Goal: Transaction & Acquisition: Purchase product/service

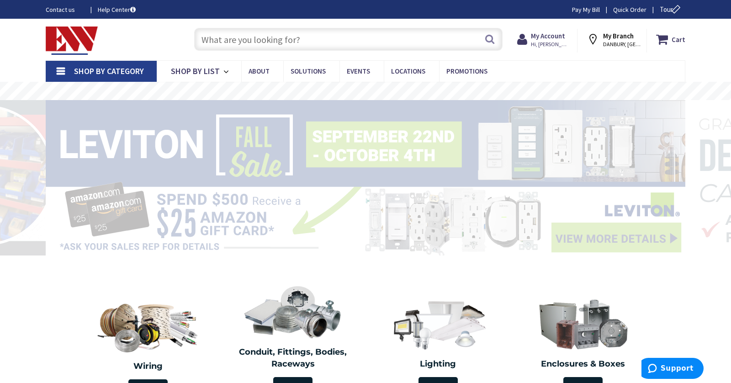
click at [326, 40] on input "text" at bounding box center [348, 39] width 309 height 23
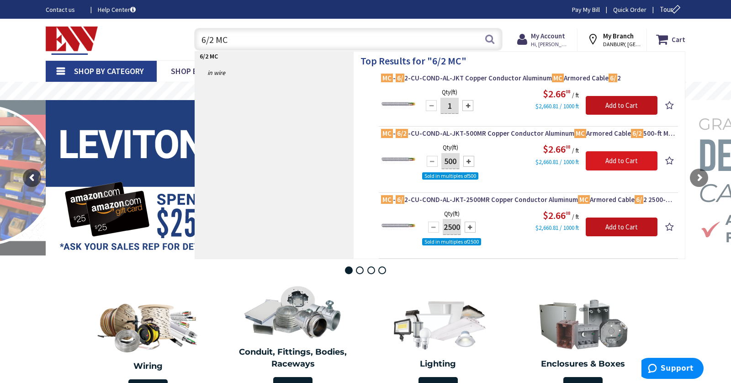
type input "6/2 MC"
click at [597, 163] on input "Add to Cart" at bounding box center [622, 160] width 72 height 19
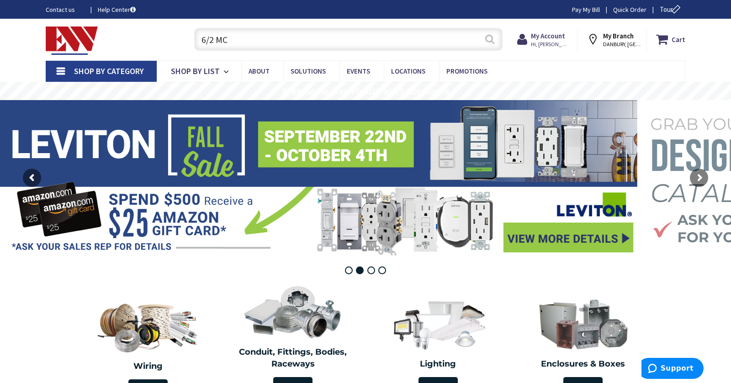
click at [492, 37] on button "Search" at bounding box center [490, 39] width 12 height 21
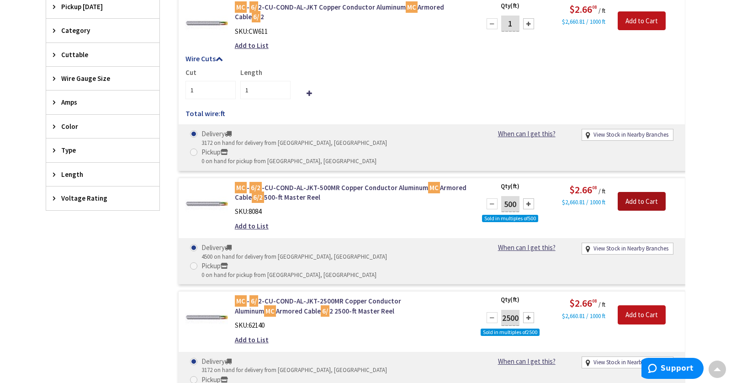
click at [640, 192] on input "Add to Cart" at bounding box center [642, 201] width 48 height 19
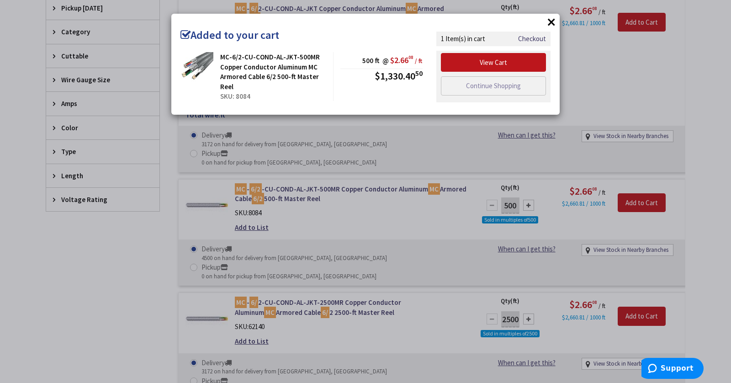
scroll to position [274, 0]
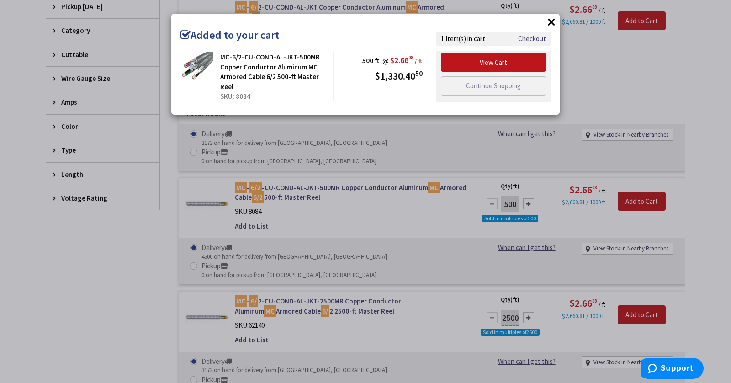
click at [548, 24] on button "×" at bounding box center [552, 22] width 14 height 14
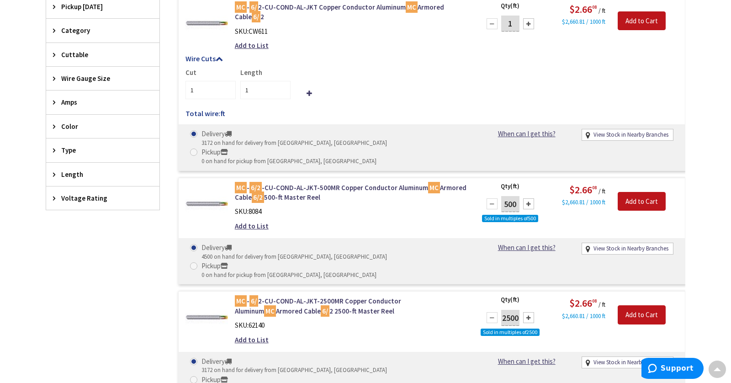
scroll to position [0, 0]
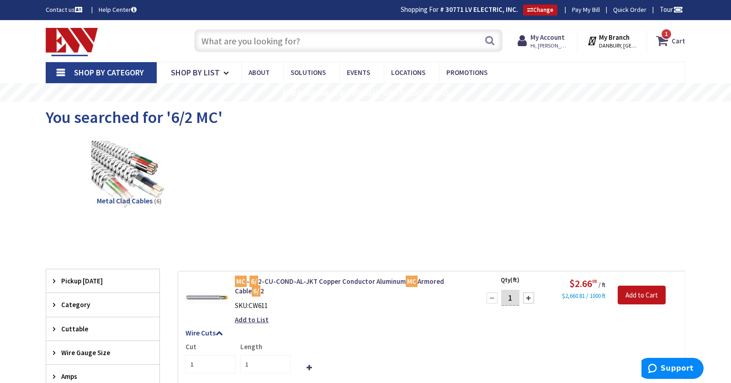
click at [672, 31] on span "1 1 items" at bounding box center [666, 33] width 11 height 11
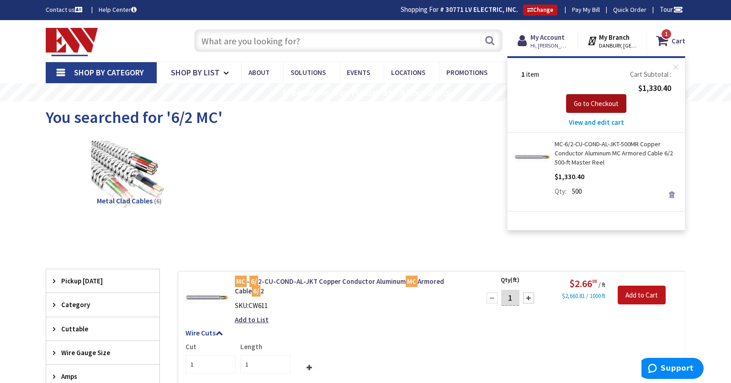
click at [608, 106] on span "Go to Checkout" at bounding box center [596, 103] width 45 height 9
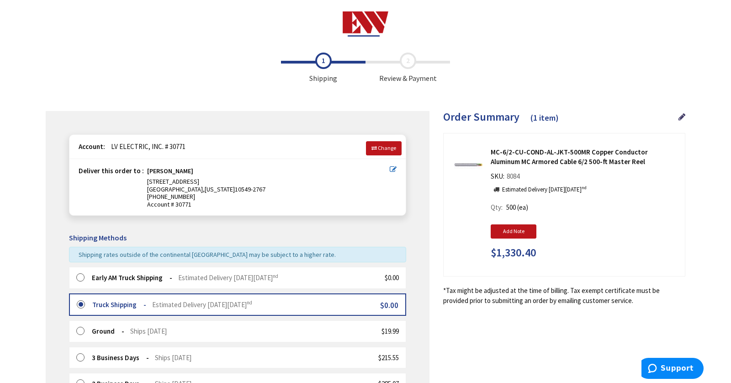
click at [351, 281] on div "Early AM Truck Shipping Estimated Delivery on Thursday, October 2 nd $0.00" at bounding box center [237, 277] width 337 height 21
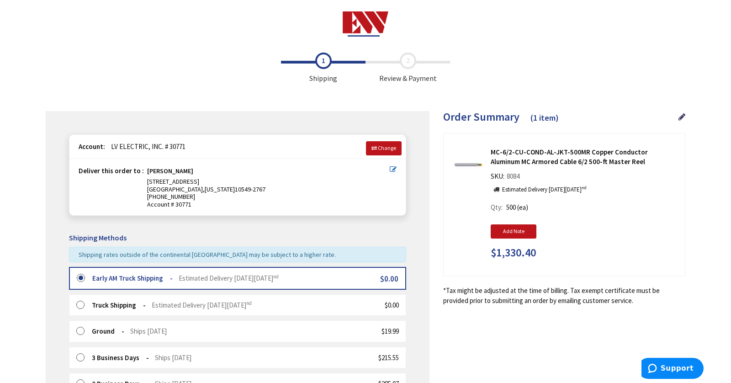
scroll to position [288, 0]
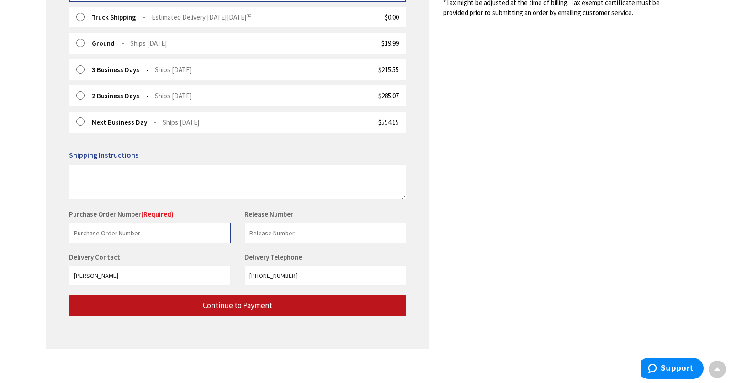
click at [201, 233] on input "text" at bounding box center [150, 233] width 162 height 21
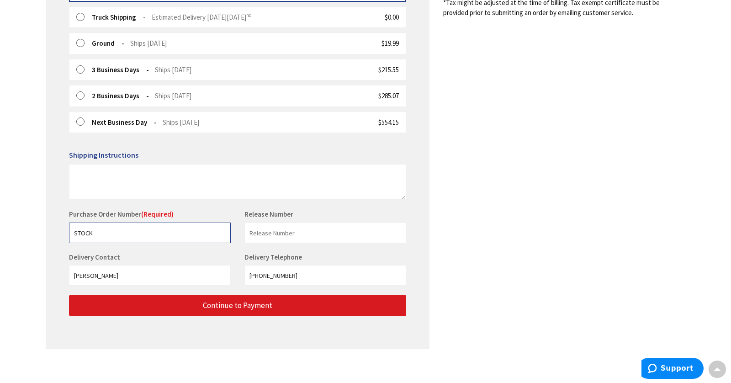
type input "STOCK"
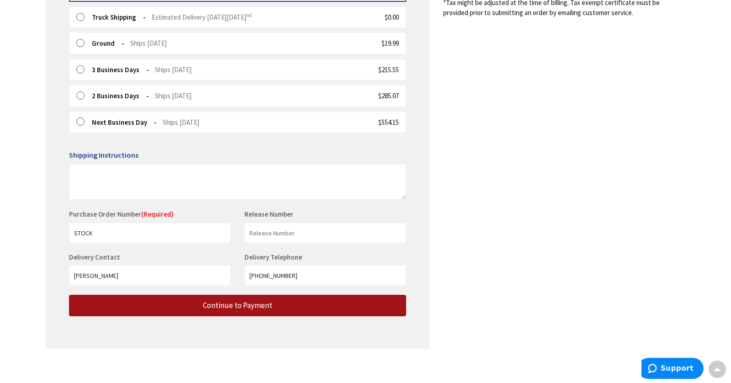
click at [233, 300] on span "Continue to Payment" at bounding box center [237, 305] width 69 height 10
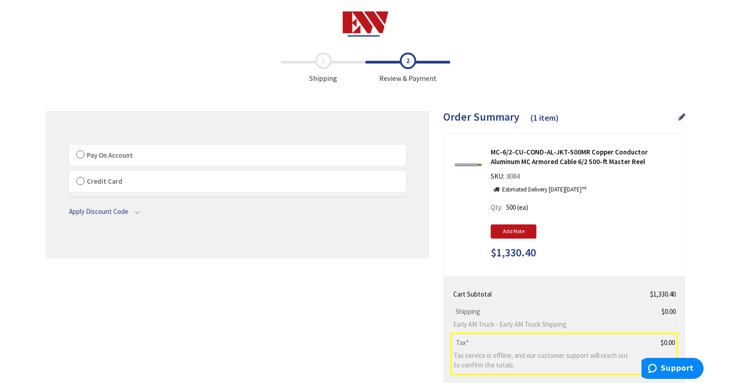
click at [174, 149] on label "Pay On Account" at bounding box center [237, 155] width 336 height 21
click at [69, 147] on input "Pay On Account" at bounding box center [69, 147] width 0 height 0
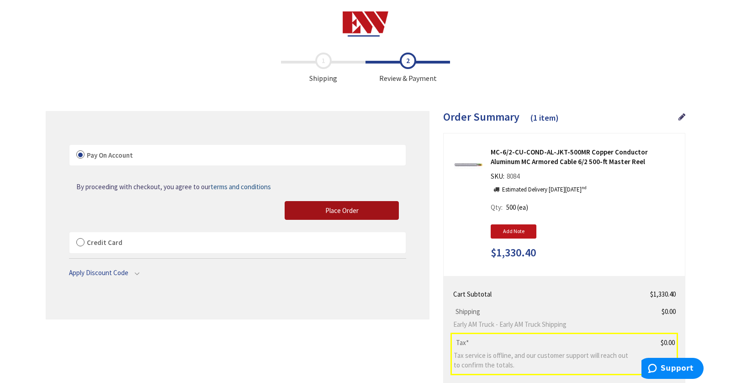
click at [358, 206] on span "Place Order" at bounding box center [341, 210] width 33 height 9
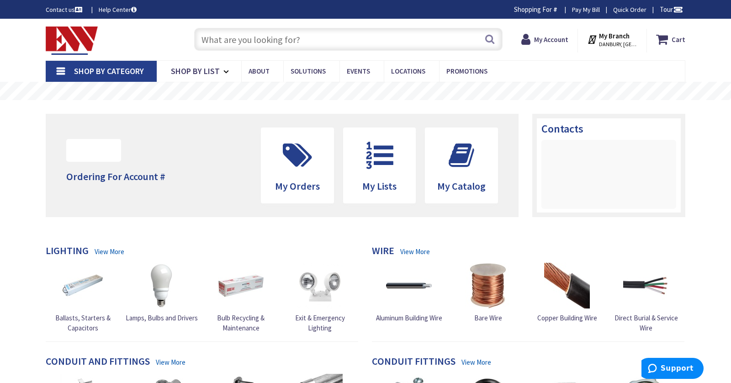
click at [269, 48] on input "text" at bounding box center [348, 39] width 309 height 23
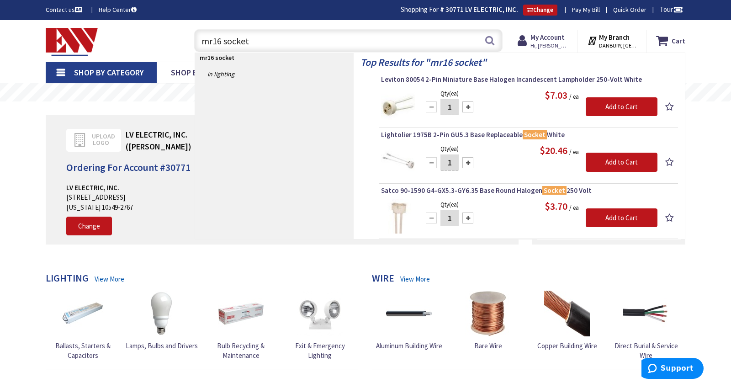
type input "mr16 socket"
click at [467, 104] on div at bounding box center [468, 106] width 11 height 11
click at [466, 104] on div at bounding box center [468, 106] width 11 height 11
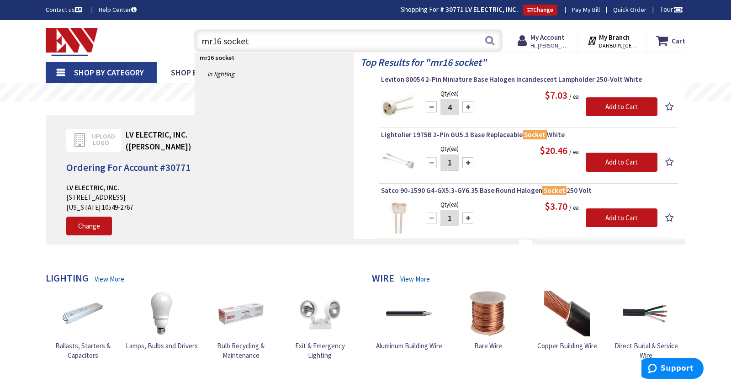
type input "5"
click at [675, 102] on link at bounding box center [671, 107] width 11 height 13
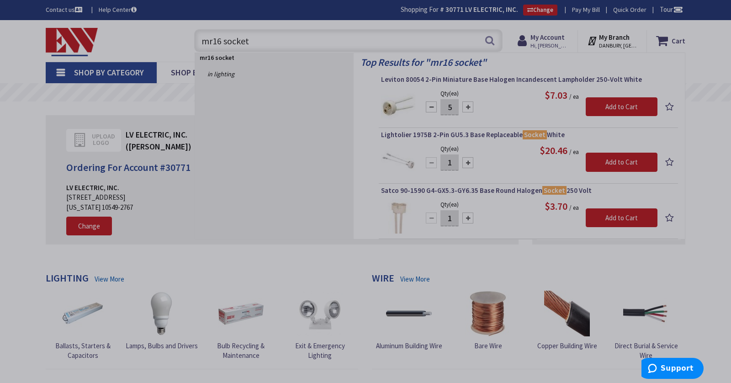
click at [0, 0] on div "Please select a shopping list × Barney Mother In Law (0) barney trim (1) servic…" at bounding box center [0, 0] width 0 height 0
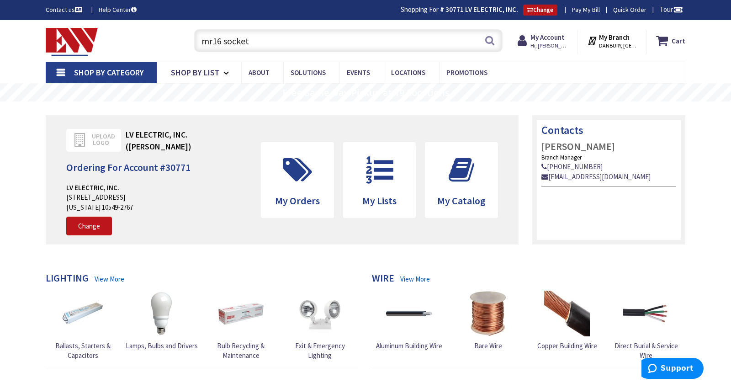
click at [435, 42] on input "mr16 socket" at bounding box center [348, 40] width 309 height 23
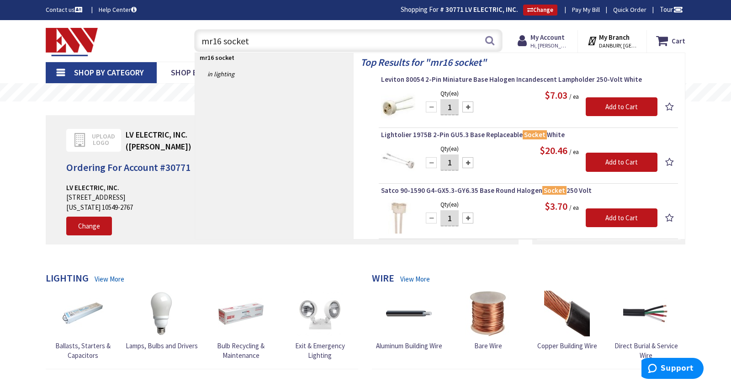
type input "mr16 socket"
click at [471, 107] on div at bounding box center [468, 106] width 11 height 11
click at [470, 107] on div at bounding box center [468, 106] width 11 height 11
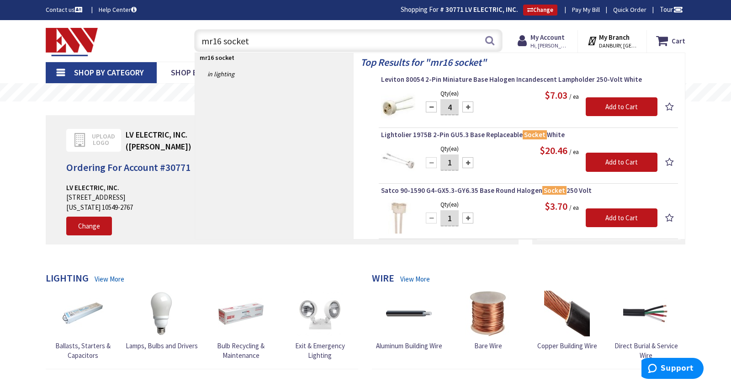
type input "5"
click at [620, 105] on input "Add to Cart" at bounding box center [622, 106] width 72 height 19
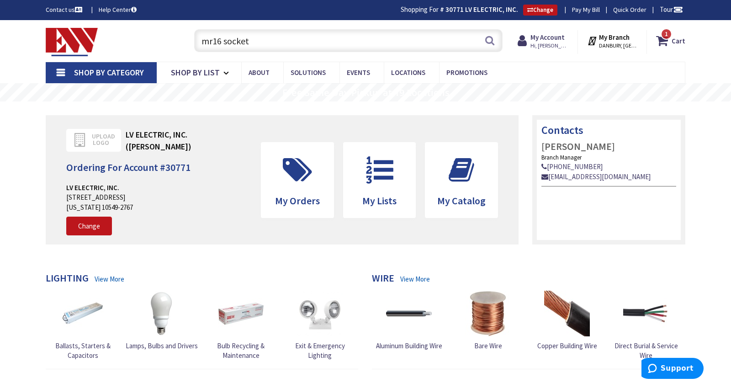
click at [657, 31] on div "1 1 items Cart My Cart 1 Close 1 item Cart Subtotal $35.15 Go to Checkout" at bounding box center [666, 42] width 38 height 24
click at [661, 35] on icon at bounding box center [664, 40] width 16 height 16
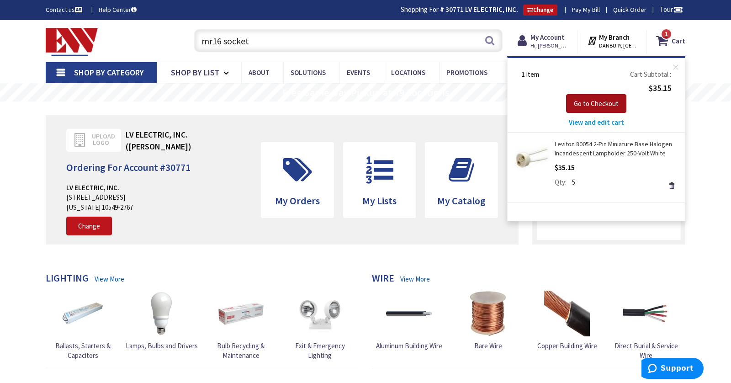
click at [602, 99] on span "Go to Checkout" at bounding box center [596, 103] width 45 height 9
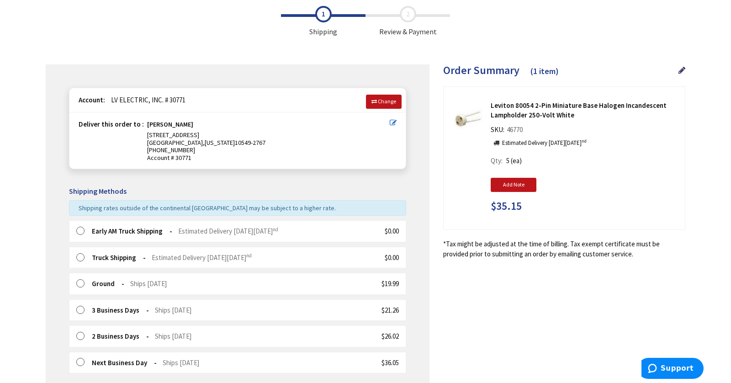
scroll to position [48, 0]
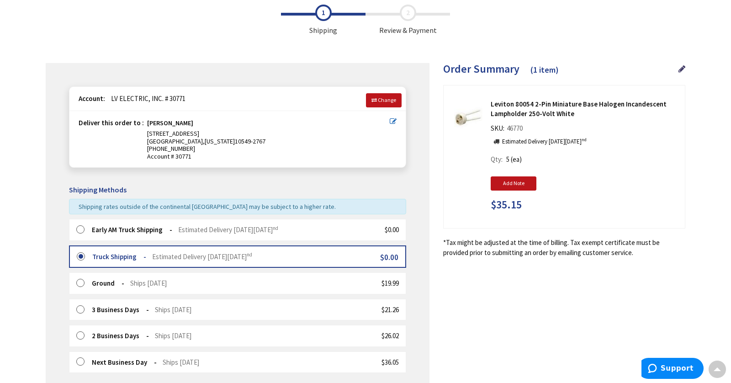
click at [100, 232] on strong "Early AM Truck Shipping" at bounding box center [132, 229] width 80 height 9
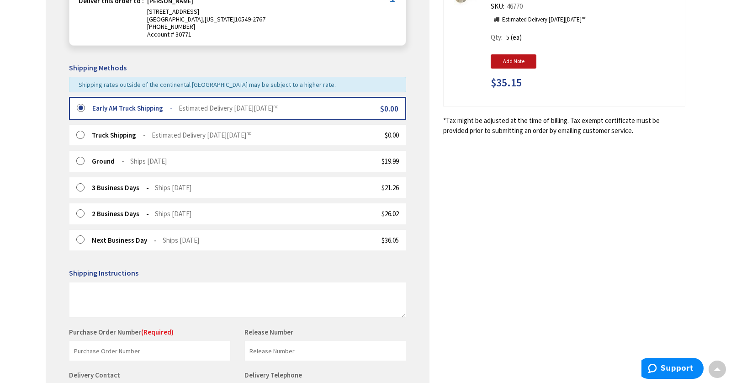
scroll to position [183, 0]
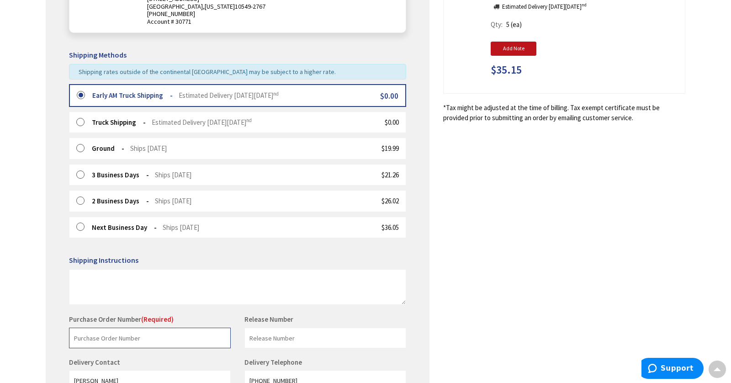
click at [111, 329] on input "text" at bounding box center [150, 338] width 162 height 21
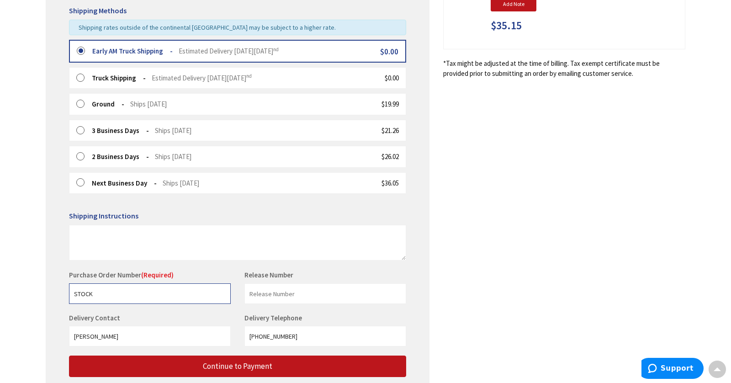
scroll to position [288, 0]
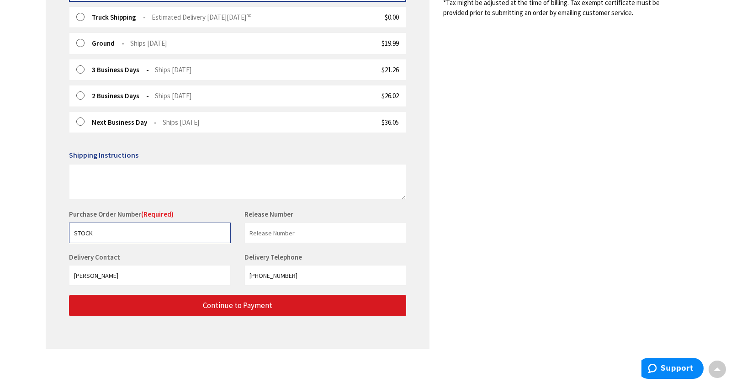
type input "STOCK"
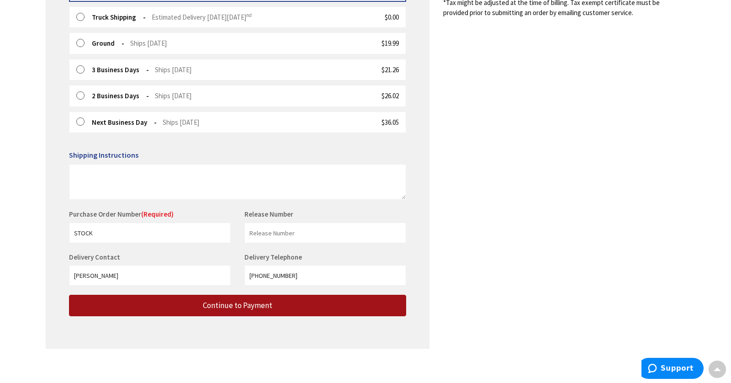
click at [180, 304] on button "Continue to Payment" at bounding box center [237, 305] width 337 height 21
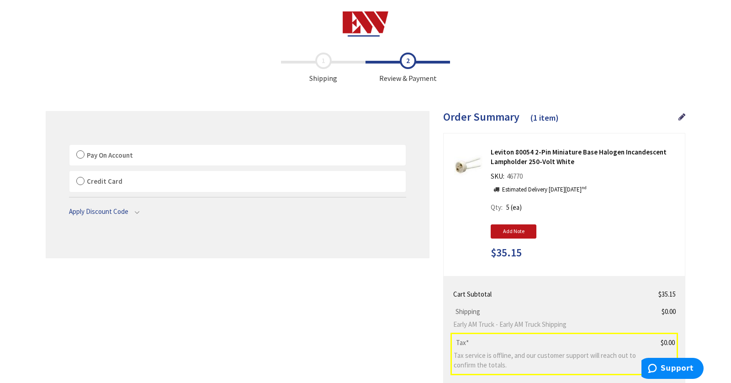
click at [191, 155] on label "Pay On Account" at bounding box center [237, 155] width 336 height 21
click at [69, 147] on input "Pay On Account" at bounding box center [69, 147] width 0 height 0
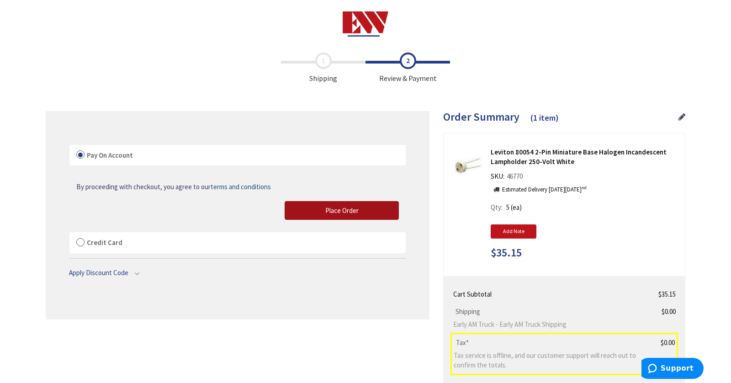
click at [337, 217] on button "Place Order" at bounding box center [342, 210] width 114 height 19
